Goal: Information Seeking & Learning: Learn about a topic

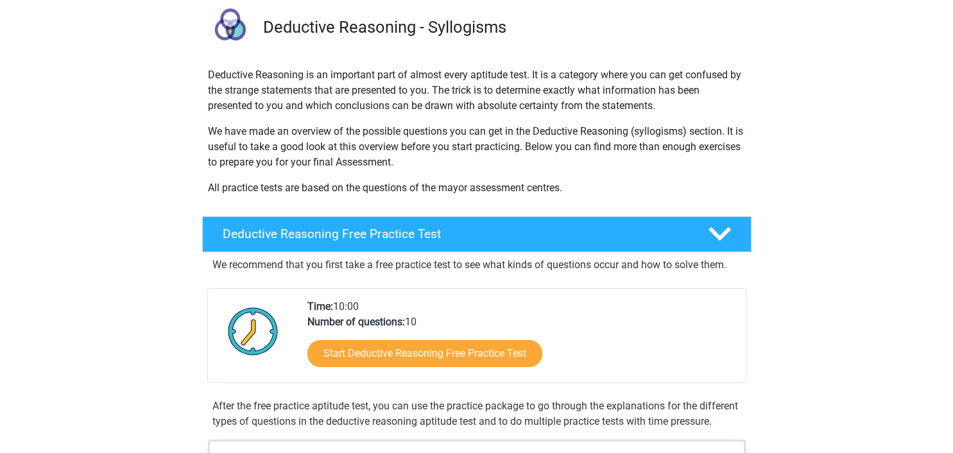
scroll to position [107, 0]
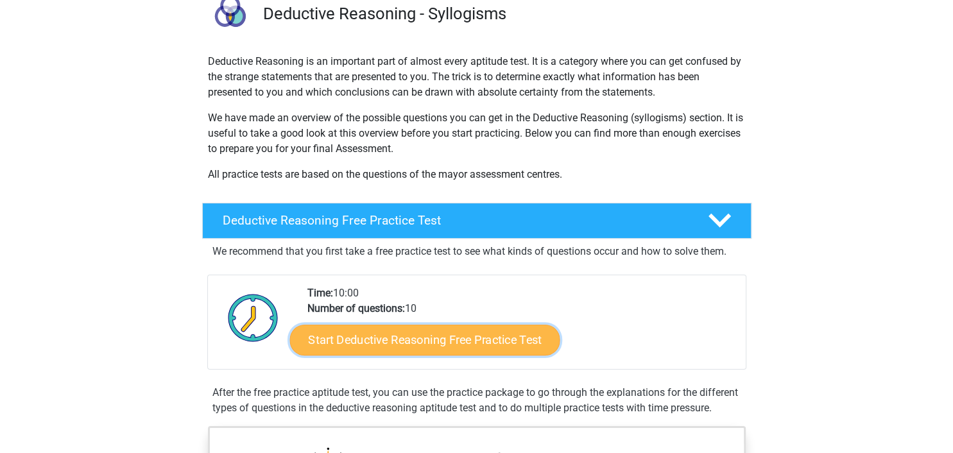
click at [402, 339] on link "Start Deductive Reasoning Free Practice Test" at bounding box center [424, 339] width 270 height 31
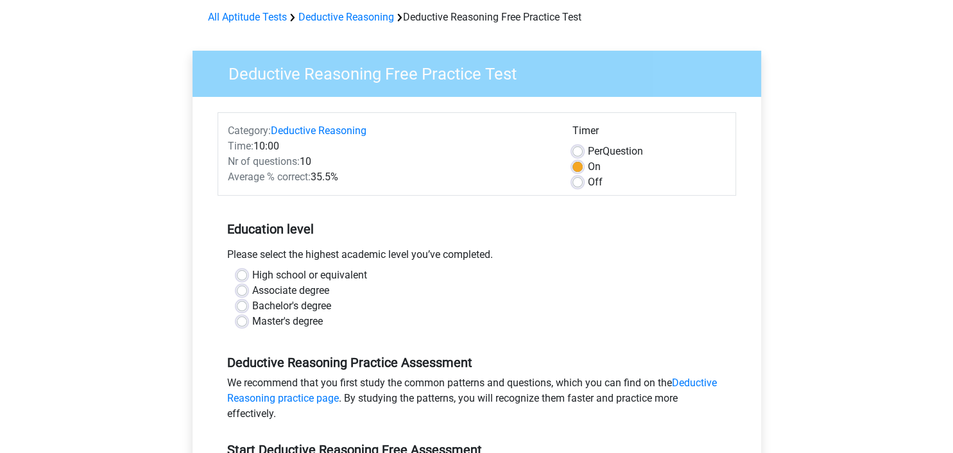
scroll to position [82, 0]
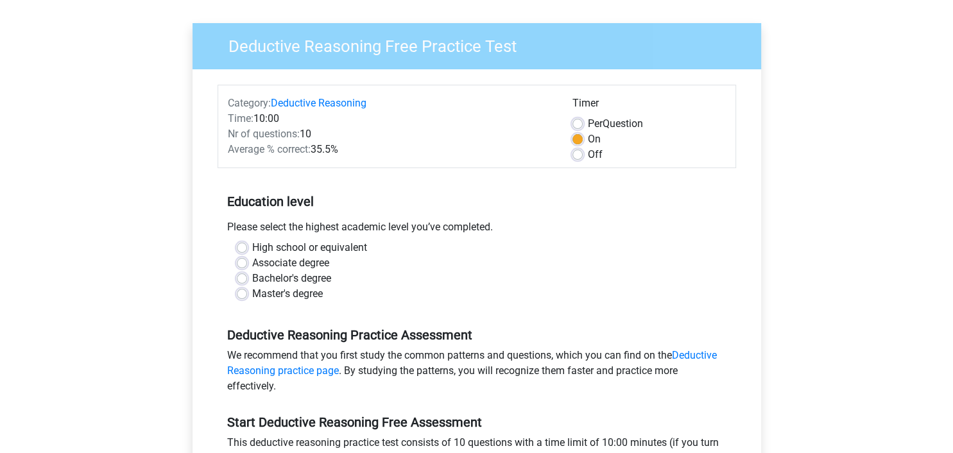
click at [252, 281] on label "Bachelor's degree" at bounding box center [291, 278] width 79 height 15
click at [243, 281] on input "Bachelor's degree" at bounding box center [242, 277] width 10 height 13
radio input "true"
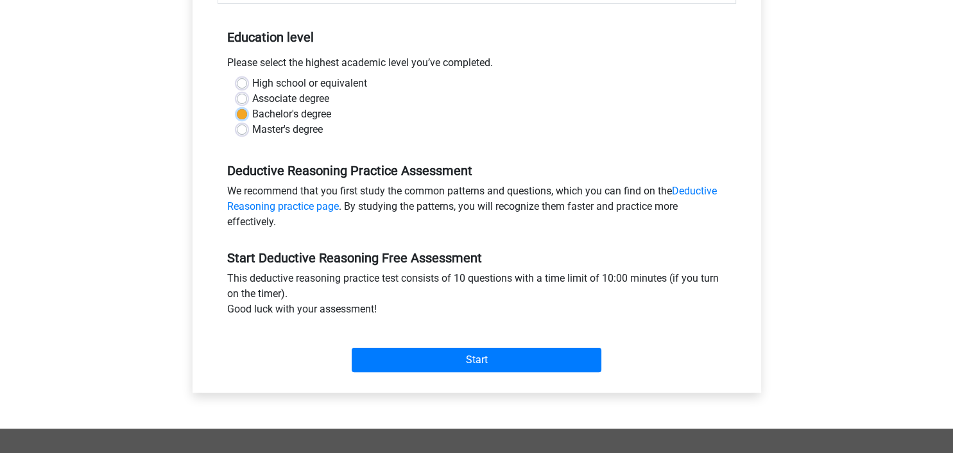
scroll to position [252, 0]
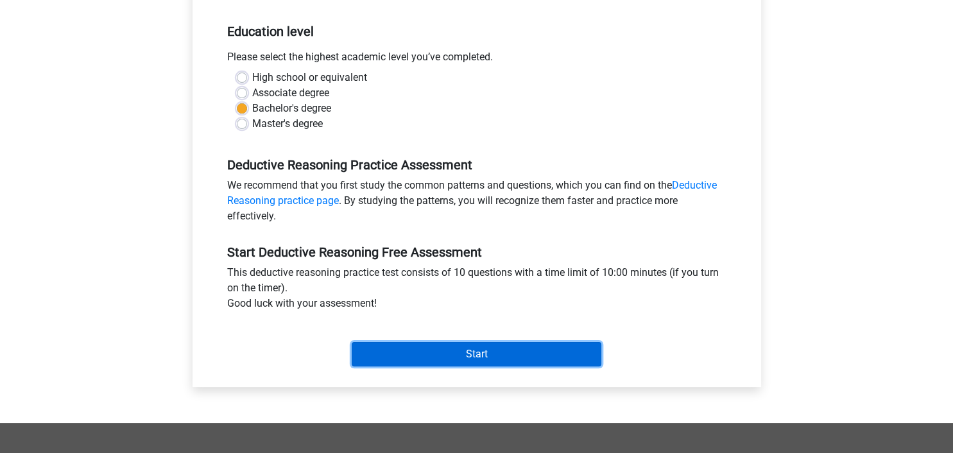
click at [494, 353] on input "Start" at bounding box center [477, 354] width 250 height 24
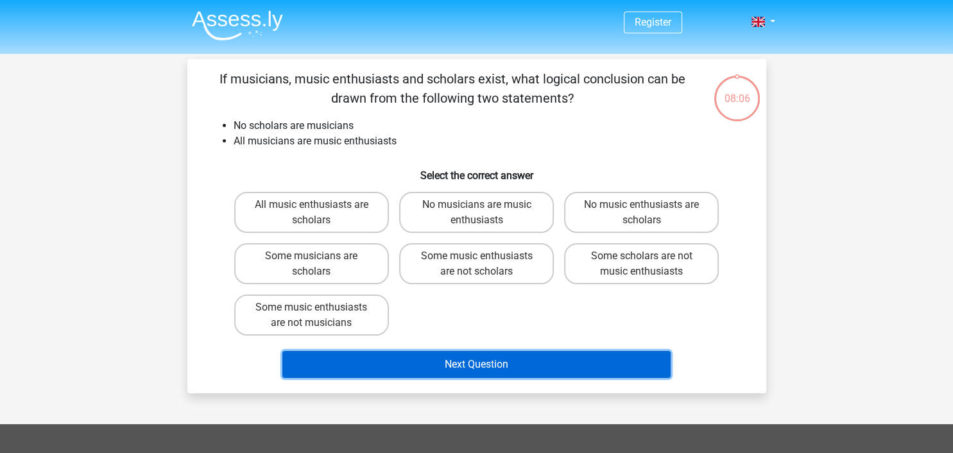
click at [492, 363] on button "Next Question" at bounding box center [476, 364] width 388 height 27
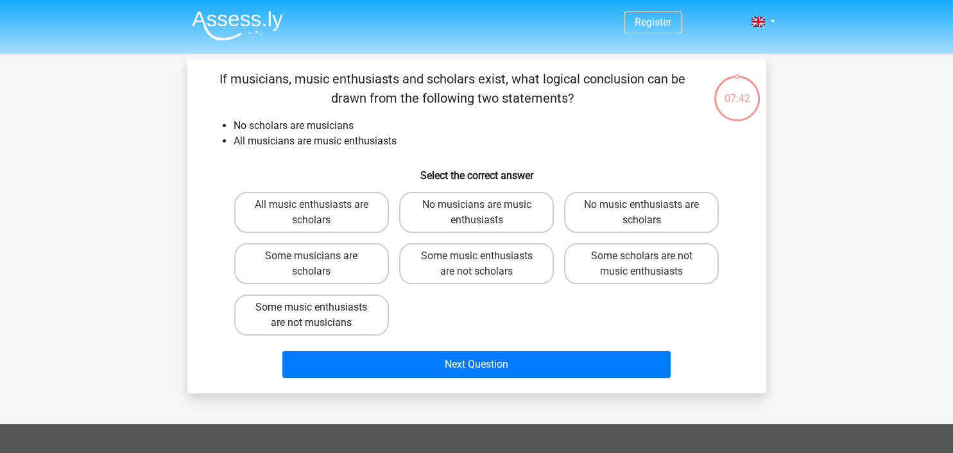
click at [323, 316] on label "Some music enthusiasts are not musicians" at bounding box center [311, 315] width 155 height 41
click at [320, 316] on input "Some music enthusiasts are not musicians" at bounding box center [315, 311] width 8 height 8
radio input "true"
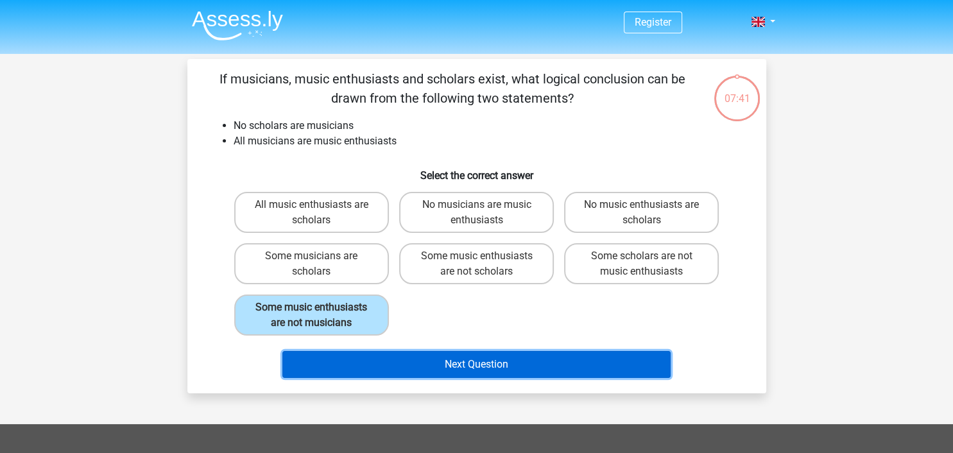
click at [475, 363] on button "Next Question" at bounding box center [476, 364] width 388 height 27
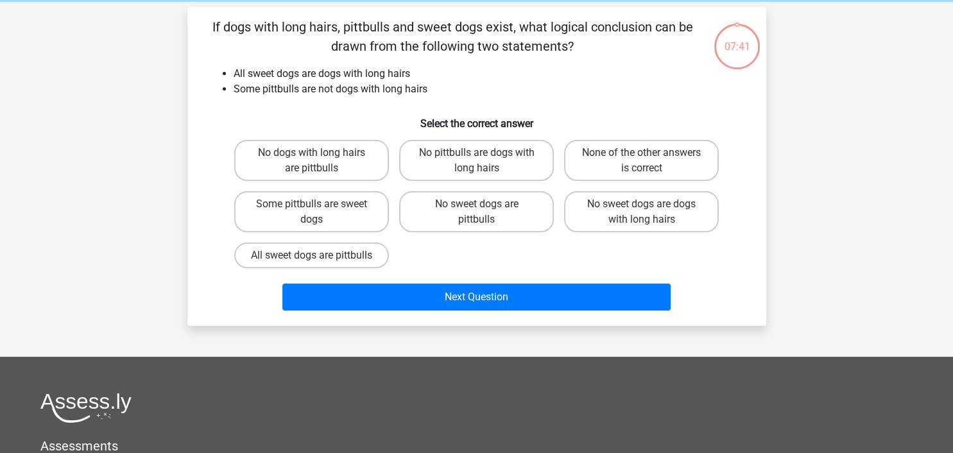
scroll to position [59, 0]
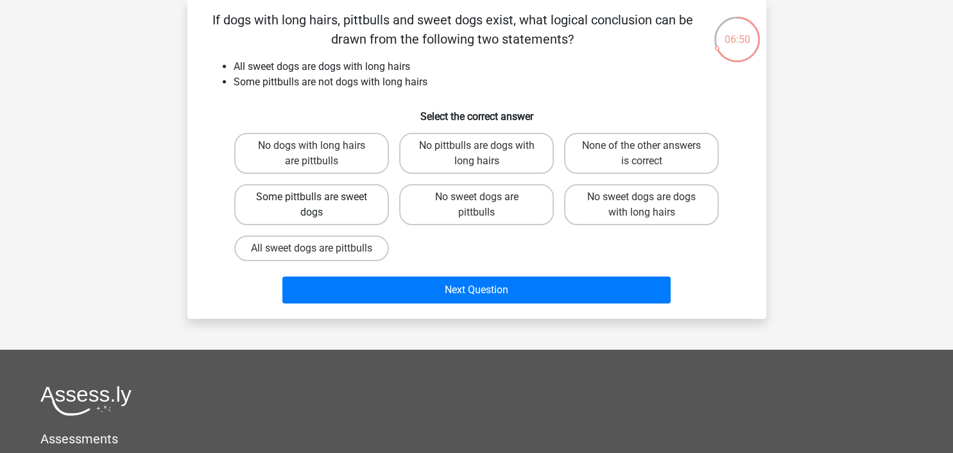
click at [354, 200] on label "Some pittbulls are sweet dogs" at bounding box center [311, 204] width 155 height 41
click at [320, 200] on input "Some pittbulls are sweet dogs" at bounding box center [315, 201] width 8 height 8
radio input "true"
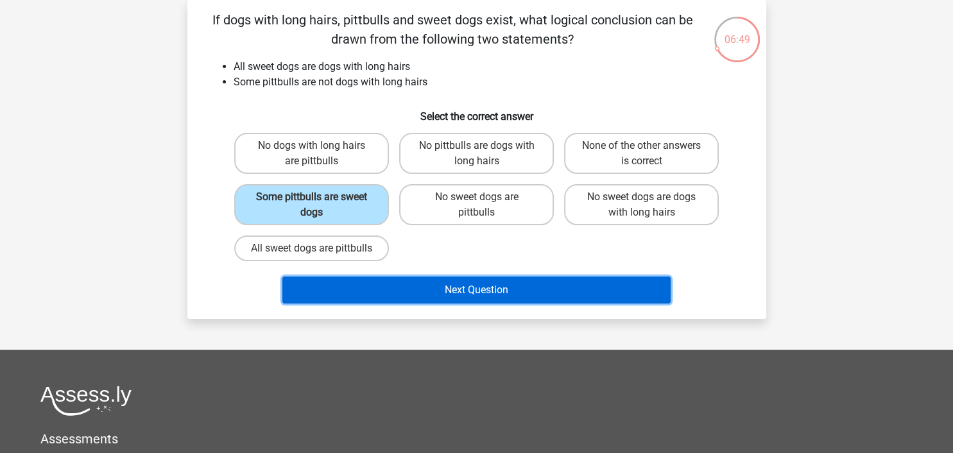
click at [461, 300] on button "Next Question" at bounding box center [476, 290] width 388 height 27
